Goal: Navigation & Orientation: Find specific page/section

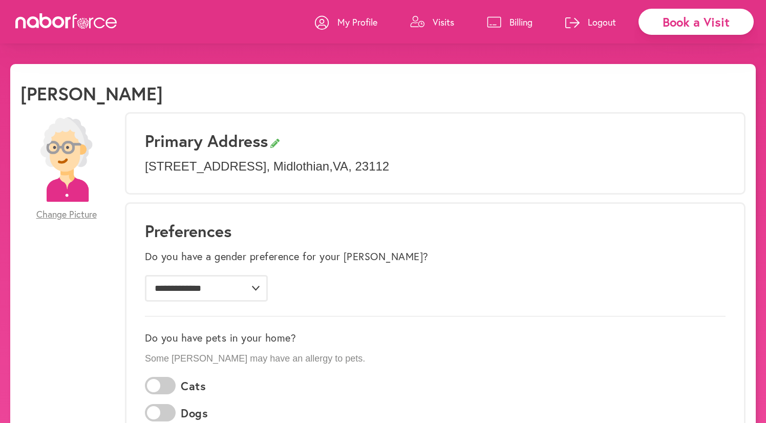
scroll to position [632, 0]
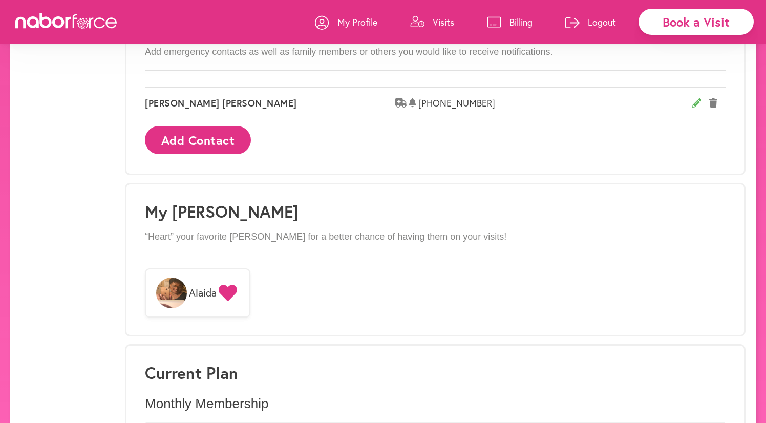
click at [484, 273] on div "Alaida" at bounding box center [435, 292] width 581 height 59
click at [228, 280] on span "Alaida" at bounding box center [197, 292] width 105 height 49
click at [230, 231] on p "“Heart” your favorite [PERSON_NAME] for a better chance of having them on your …" at bounding box center [435, 236] width 581 height 11
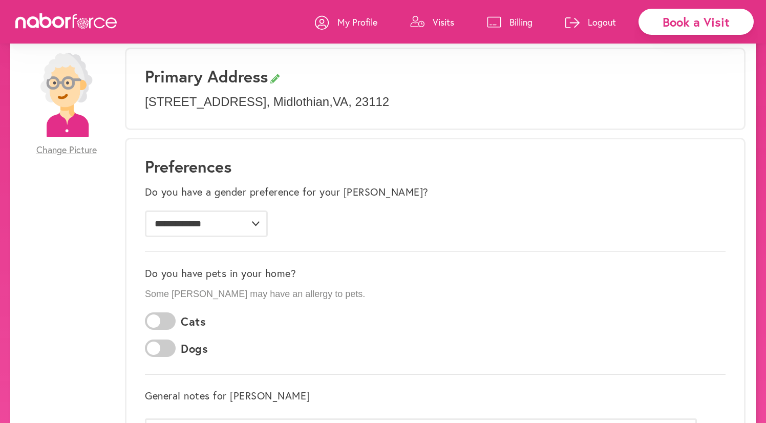
scroll to position [14, 0]
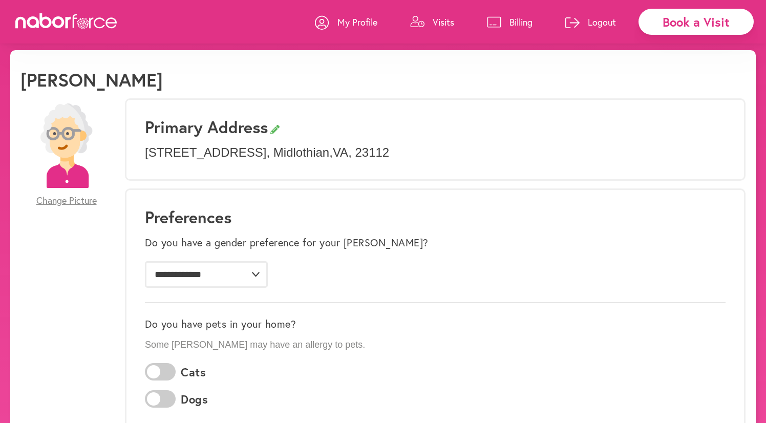
click at [360, 21] on p "My Profile" at bounding box center [357, 22] width 40 height 12
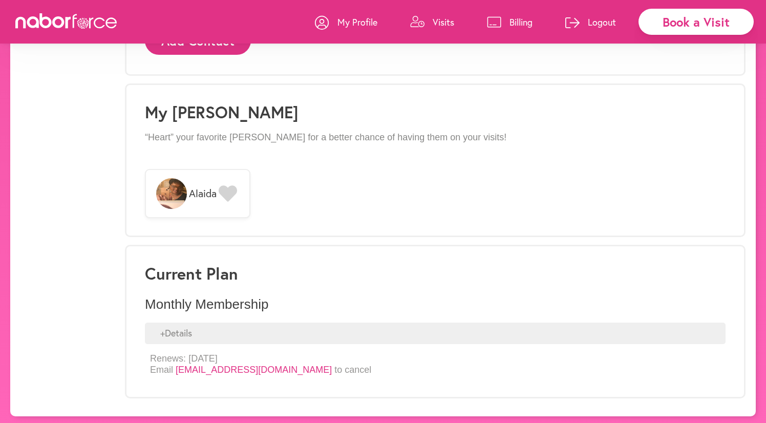
scroll to position [731, 0]
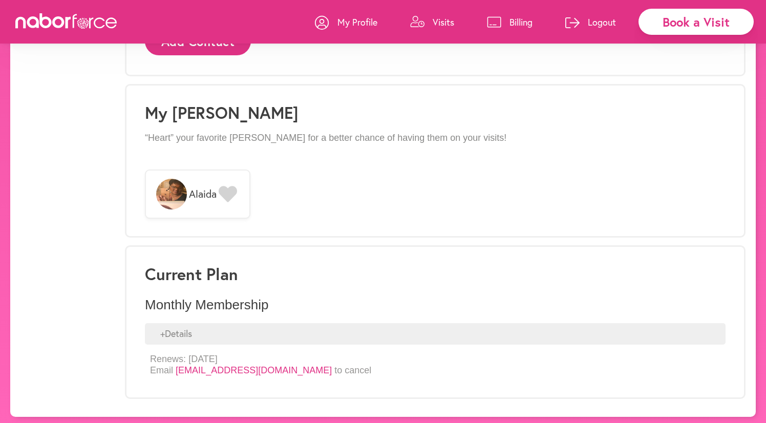
click at [606, 22] on p "Logout" at bounding box center [602, 22] width 28 height 12
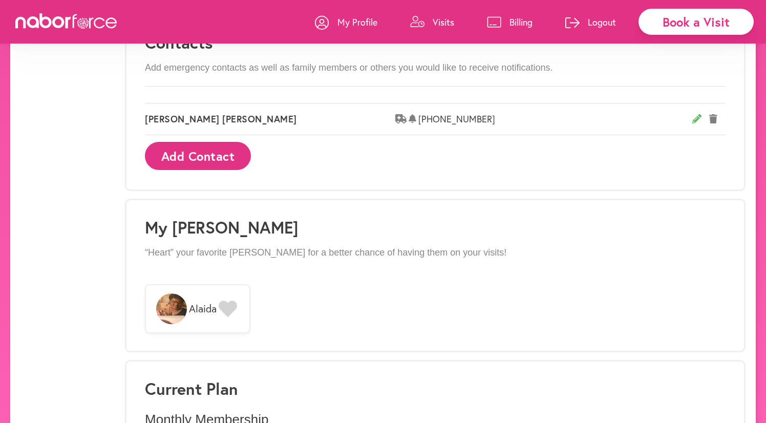
scroll to position [614, 0]
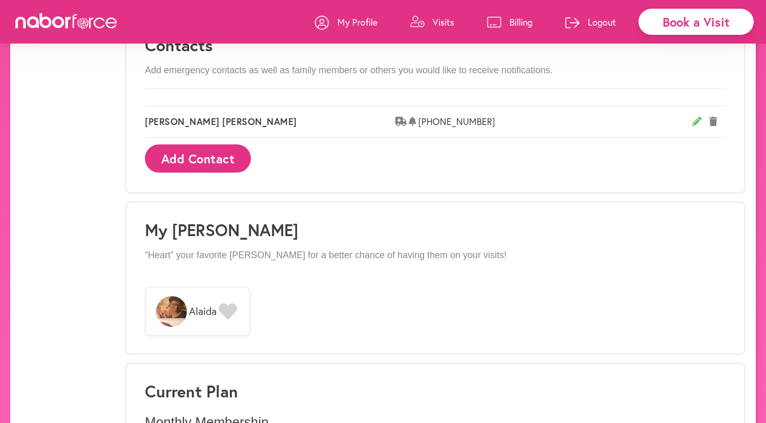
click at [222, 315] on span "Alaida" at bounding box center [197, 311] width 105 height 49
drag, startPoint x: 259, startPoint y: 309, endPoint x: 273, endPoint y: 334, distance: 28.7
click at [273, 334] on div "Alaida" at bounding box center [435, 311] width 581 height 59
click at [237, 310] on icon at bounding box center [228, 311] width 18 height 16
click at [375, 347] on div "My [PERSON_NAME] “Heart” your favorite [PERSON_NAME] for a better chance of hav…" at bounding box center [435, 278] width 621 height 154
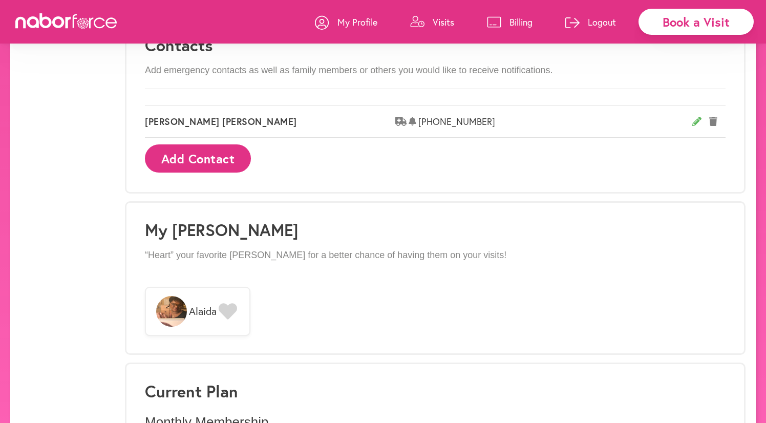
click at [559, 274] on div "My [PERSON_NAME] “Heart” your favorite [PERSON_NAME] for a better chance of hav…" at bounding box center [435, 278] width 621 height 154
click at [457, 17] on div "My Profile Visits Billing Logout" at bounding box center [470, 22] width 311 height 44
click at [445, 22] on p "Visits" at bounding box center [444, 22] width 22 height 12
